Goal: Book appointment/travel/reservation

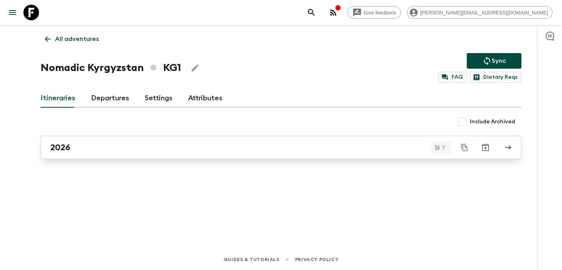
click at [152, 137] on link "2026" at bounding box center [281, 147] width 481 height 23
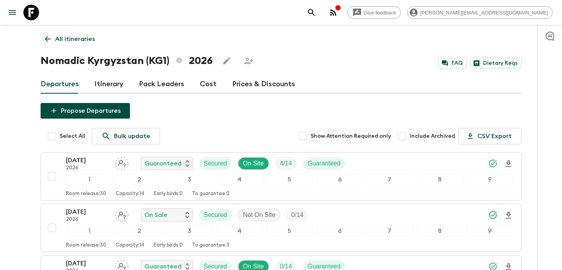
click at [84, 39] on p "All itineraries" at bounding box center [75, 38] width 40 height 9
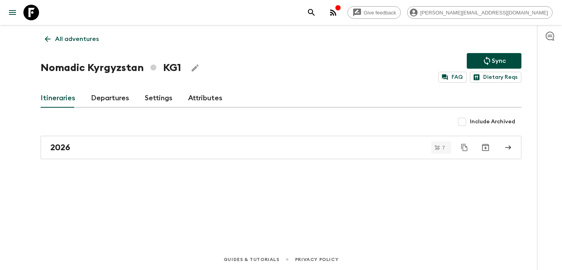
click at [84, 39] on p "All adventures" at bounding box center [77, 38] width 44 height 9
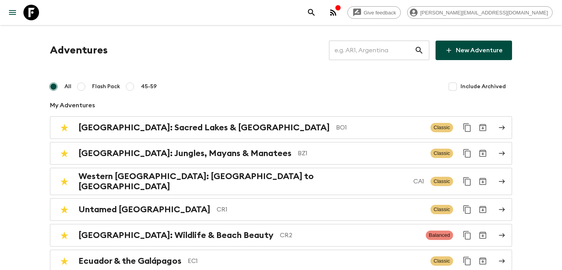
click at [364, 58] on input "text" at bounding box center [371, 50] width 85 height 22
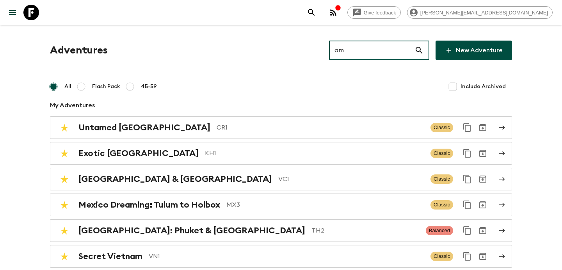
type input "am2"
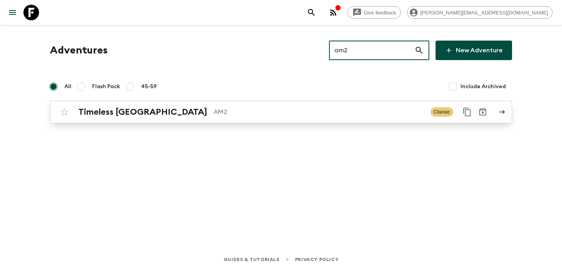
click at [335, 116] on p "AM2" at bounding box center [318, 111] width 211 height 9
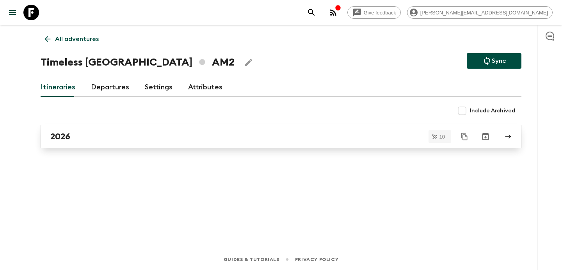
click at [222, 135] on div "2026" at bounding box center [273, 136] width 446 height 10
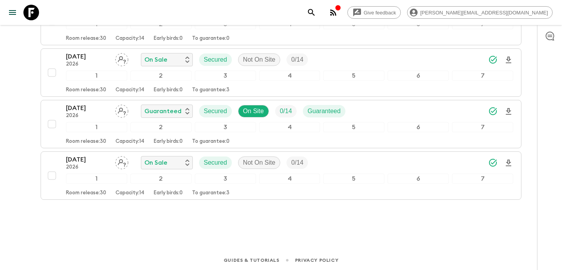
scroll to position [465, 0]
